Goal: Information Seeking & Learning: Learn about a topic

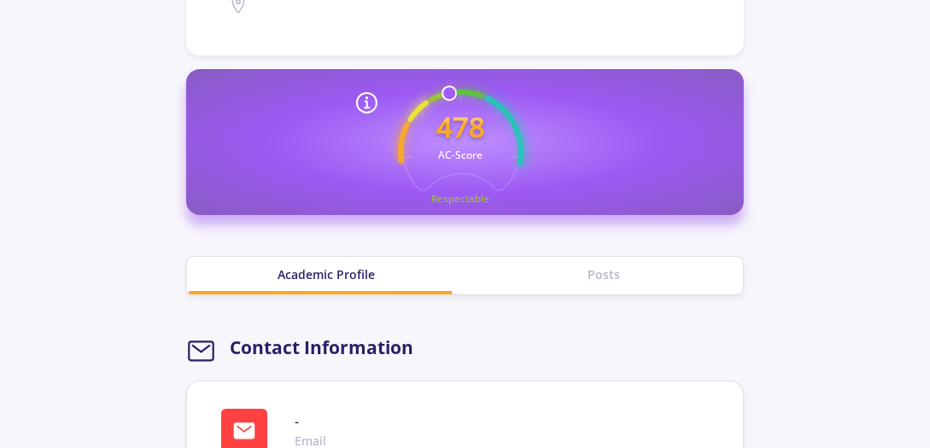
scroll to position [341, 0]
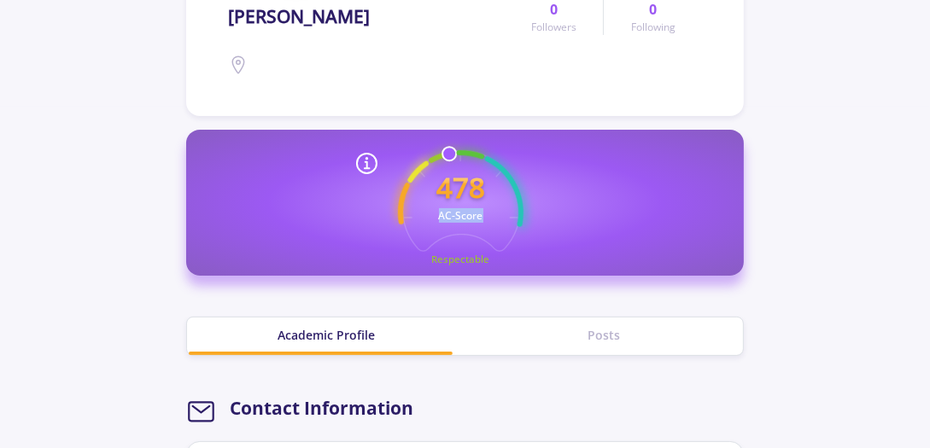
drag, startPoint x: 436, startPoint y: 215, endPoint x: 488, endPoint y: 216, distance: 52.1
click at [488, 216] on icon "478 AC-Score Respectable" at bounding box center [460, 212] width 125 height 125
click at [437, 219] on icon "478 AC-Score Respectable" at bounding box center [460, 212] width 125 height 125
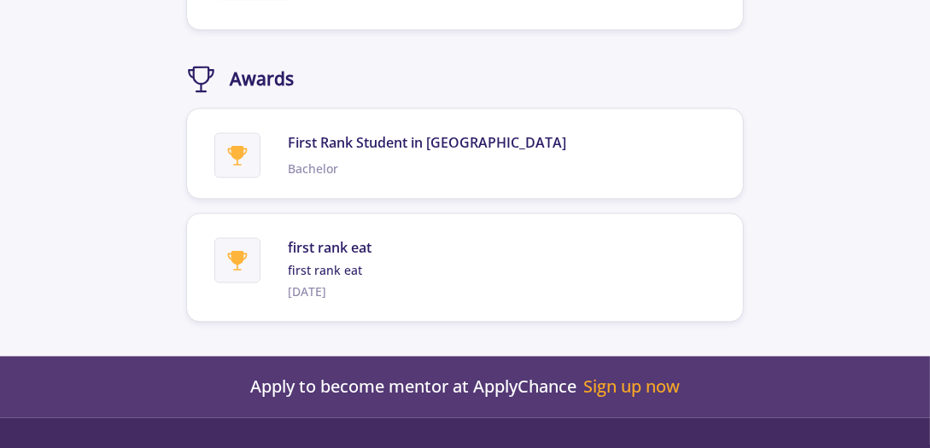
scroll to position [3268, 0]
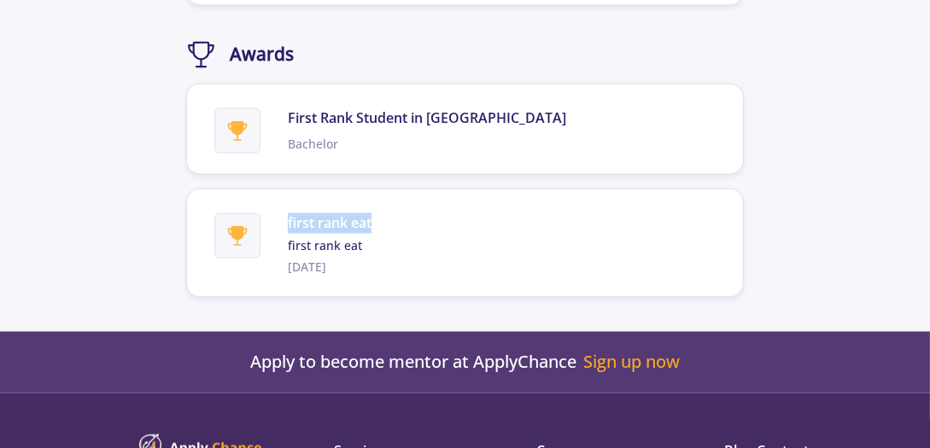
drag, startPoint x: 377, startPoint y: 212, endPoint x: 283, endPoint y: 206, distance: 94.1
click at [283, 209] on div "first rank eat first rank eat 2024-06-16" at bounding box center [468, 242] width 508 height 67
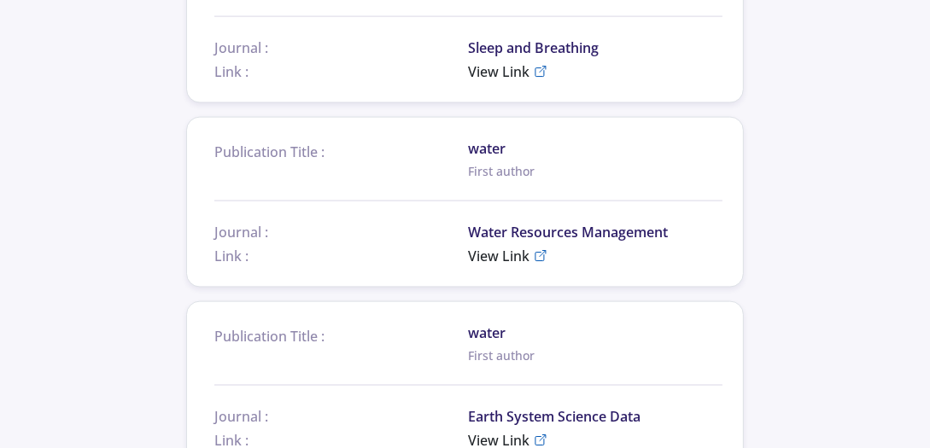
scroll to position [2829, 0]
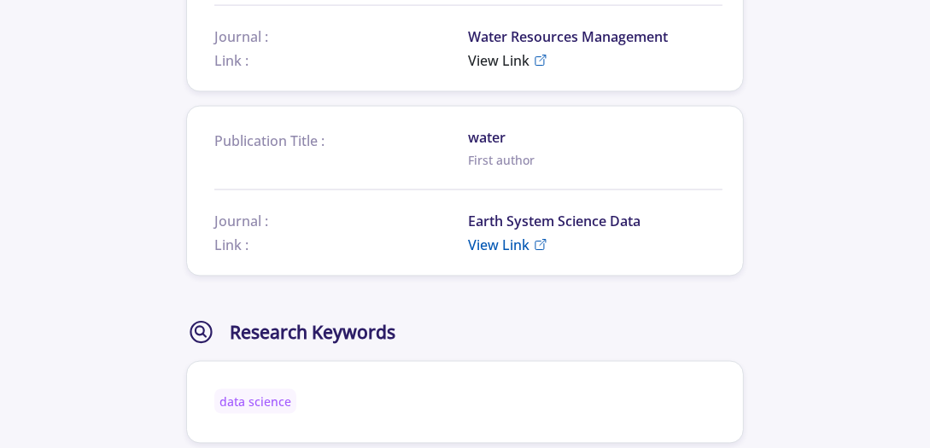
click at [522, 235] on span "View Link" at bounding box center [499, 245] width 61 height 20
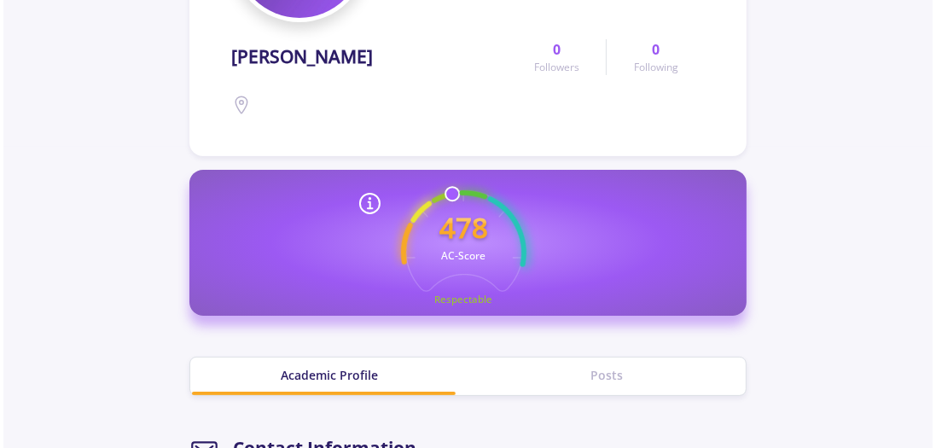
scroll to position [329, 0]
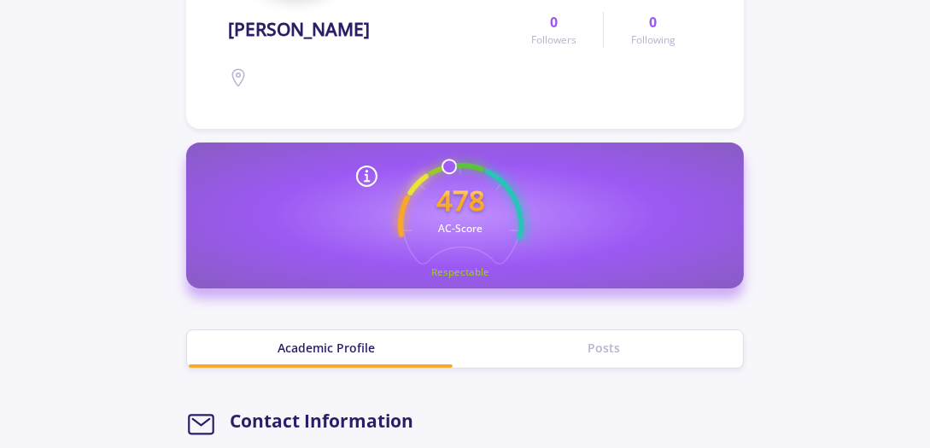
click at [362, 174] on icon at bounding box center [366, 176] width 27 height 27
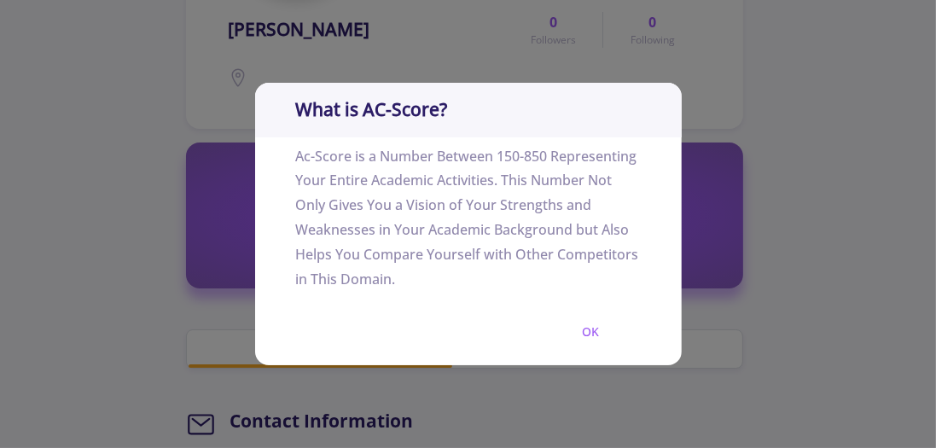
click at [732, 186] on div "What is AC-Score? Ac-Score is a Number Between 150-850 Representing Your Entire…" at bounding box center [468, 224] width 936 height 448
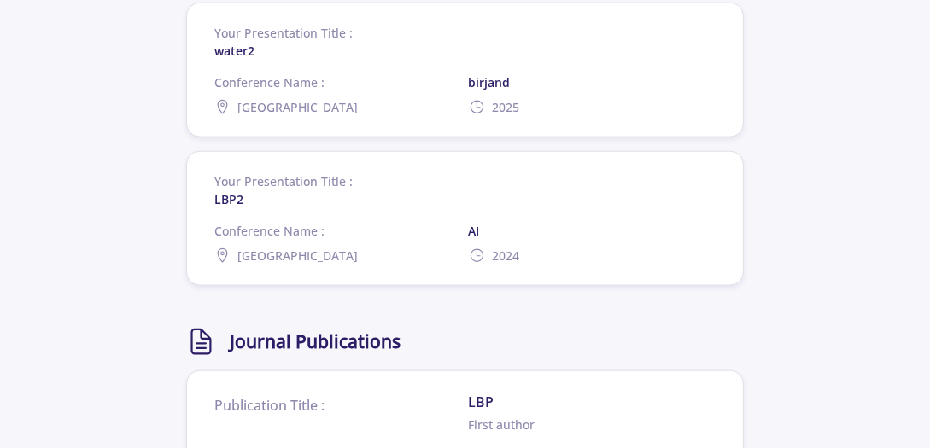
scroll to position [2133, 0]
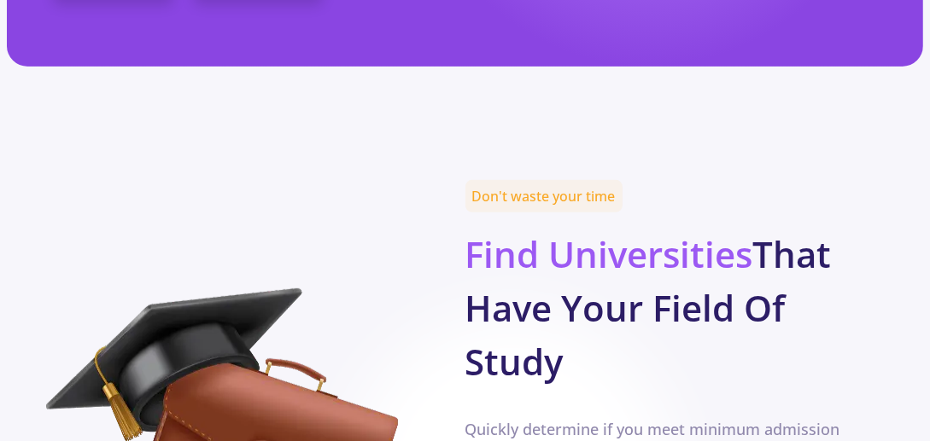
scroll to position [727, 0]
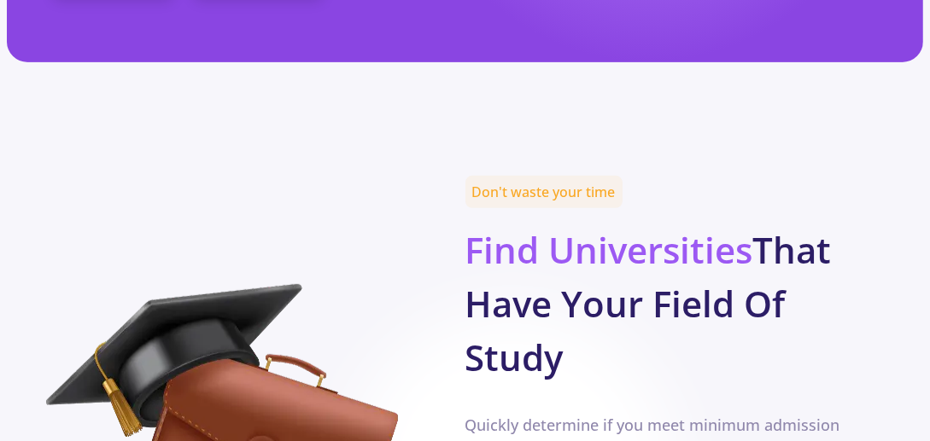
drag, startPoint x: 475, startPoint y: 194, endPoint x: 563, endPoint y: 293, distance: 132.4
click at [563, 293] on b "Find Universities That Have Your Field Of Study" at bounding box center [648, 303] width 366 height 156
click at [583, 298] on h2 "Find Universities That Have Your Field Of Study" at bounding box center [674, 300] width 418 height 168
drag, startPoint x: 574, startPoint y: 298, endPoint x: 465, endPoint y: 193, distance: 151.5
click at [465, 216] on h2 "Find Universities That Have Your Field Of Study" at bounding box center [674, 300] width 418 height 168
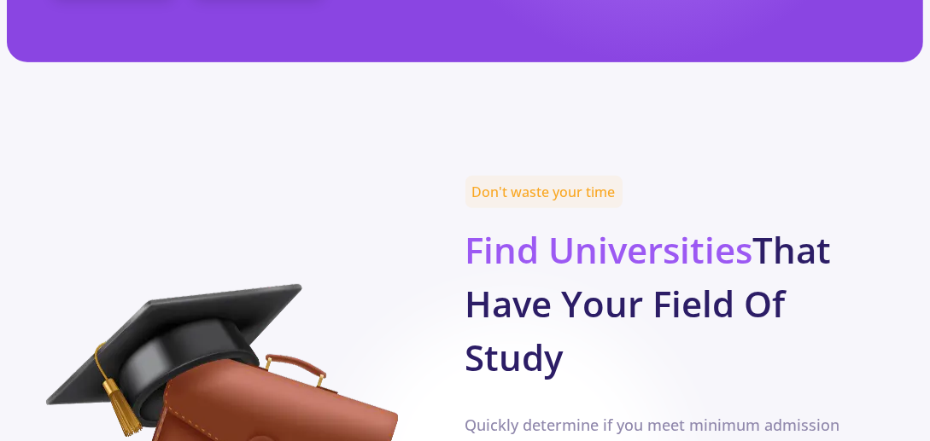
click at [531, 241] on b "Find Universities That Have Your Field Of Study" at bounding box center [648, 303] width 366 height 156
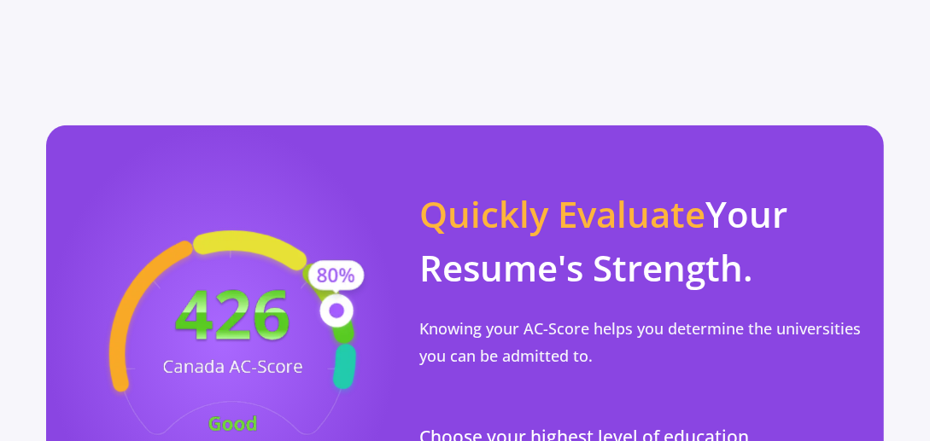
scroll to position [1507, 0]
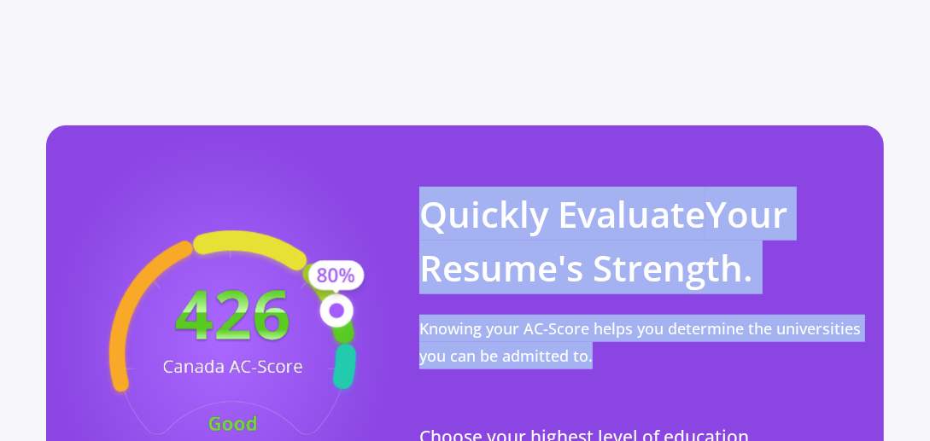
drag, startPoint x: 608, startPoint y: 280, endPoint x: 423, endPoint y: 114, distance: 248.5
click at [423, 166] on div "Quickly Evaluate Your Resume's Strength. Knowing your AC-Score helps you determ…" at bounding box center [631, 339] width 464 height 346
click at [553, 187] on p "Quickly Evaluate Your Resume's Strength." at bounding box center [641, 241] width 444 height 108
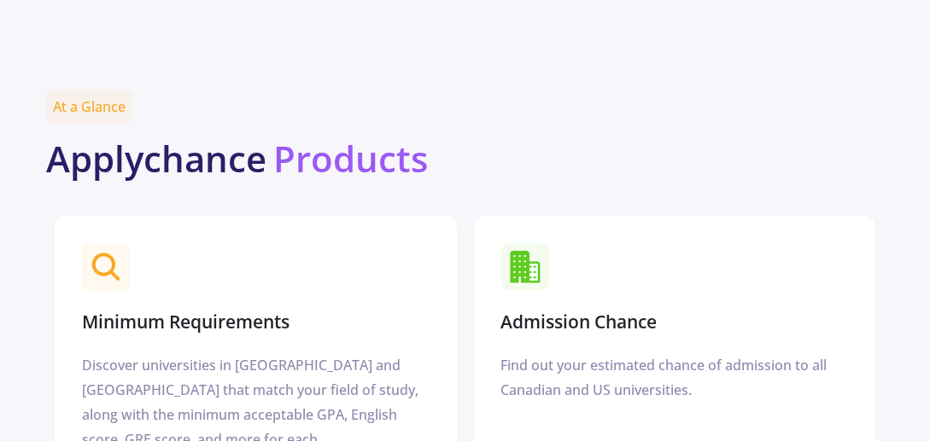
scroll to position [1898, 0]
